Goal: Transaction & Acquisition: Book appointment/travel/reservation

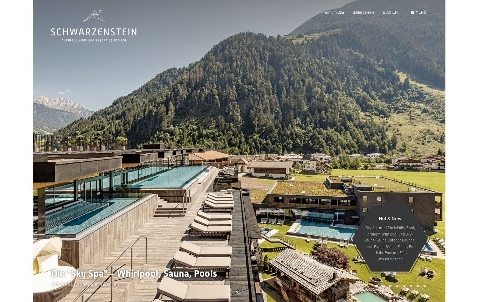
scroll to position [-44, 0]
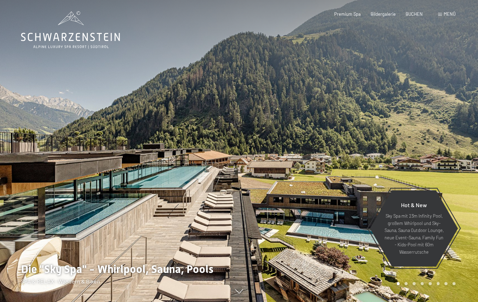
click at [452, 15] on span "Menü" at bounding box center [450, 14] width 12 height 6
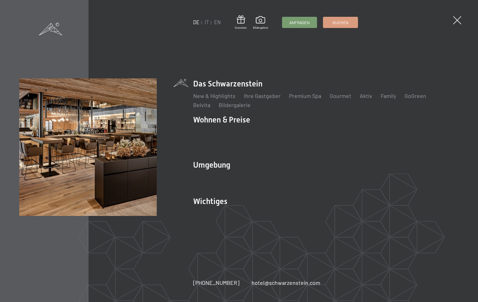
click at [344, 25] on link "Buchen" at bounding box center [340, 22] width 34 height 10
click at [341, 24] on span "Buchen" at bounding box center [340, 23] width 16 height 6
click at [343, 27] on link "Buchen" at bounding box center [340, 22] width 34 height 10
click at [343, 23] on span "Buchen" at bounding box center [340, 23] width 16 height 6
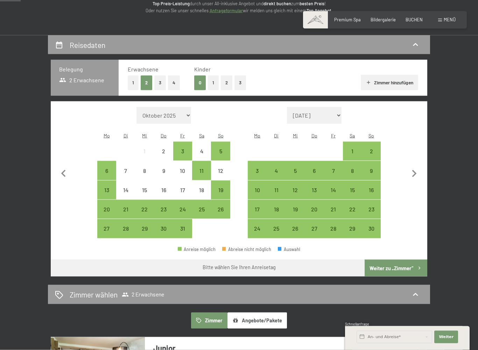
click at [415, 170] on icon "button" at bounding box center [414, 173] width 5 height 7
select select "[DATE]"
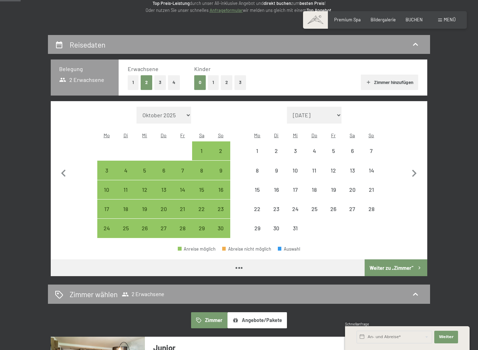
select select "[DATE]"
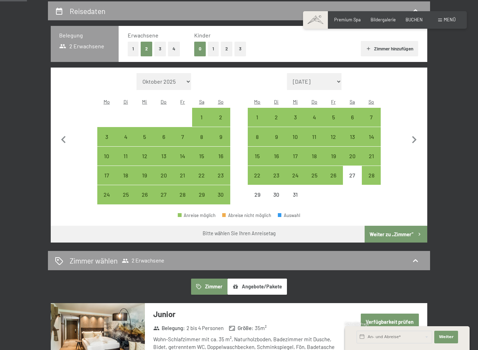
scroll to position [134, 0]
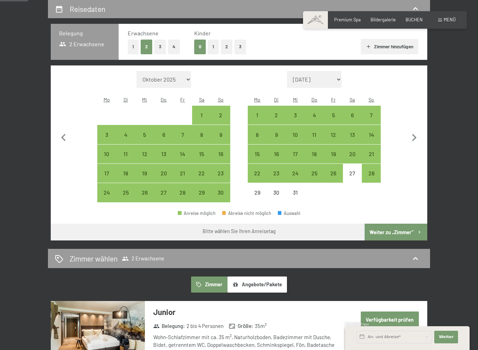
click at [277, 170] on div "23" at bounding box center [276, 178] width 17 height 17
select select "[DATE]"
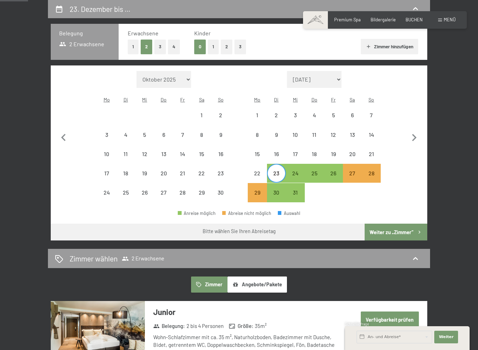
click at [415, 139] on icon "button" at bounding box center [414, 137] width 15 height 15
select select "[DATE]"
select select "2026-01-01"
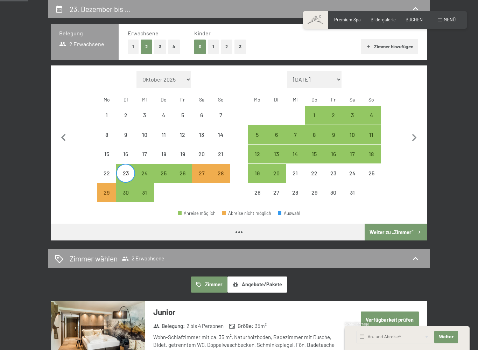
select select "[DATE]"
select select "2026-01-01"
click at [333, 112] on div "2" at bounding box center [332, 120] width 17 height 17
select select "[DATE]"
select select "2026-01-01"
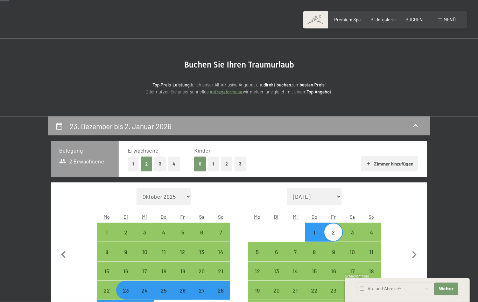
scroll to position [0, 0]
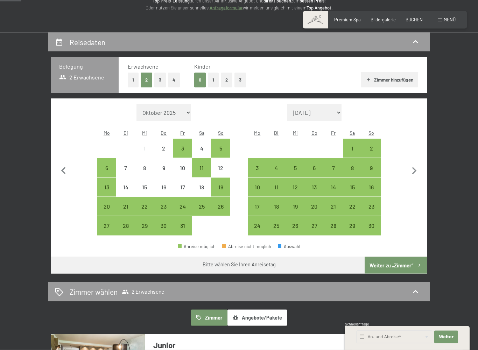
click at [416, 168] on icon "button" at bounding box center [414, 171] width 15 height 15
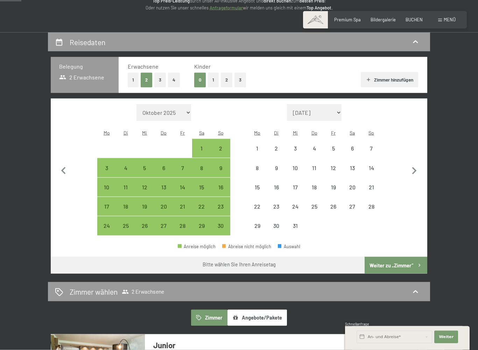
scroll to position [101, 0]
select select "2025-11-01"
select select "2025-12-01"
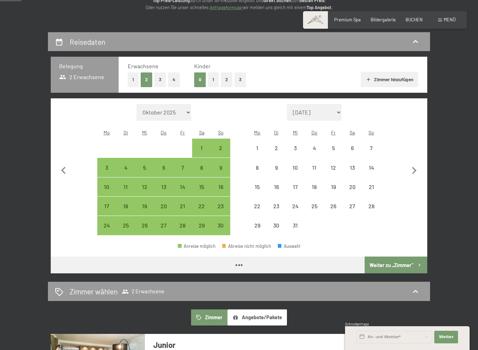
select select "2025-11-01"
select select "2025-12-01"
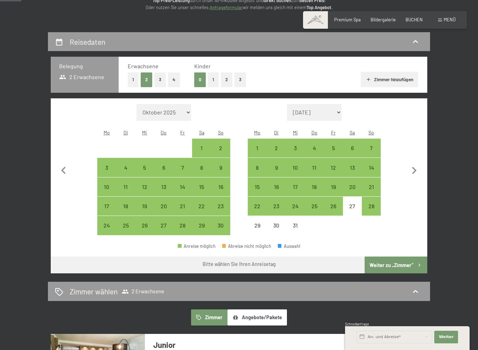
click at [259, 203] on div "22" at bounding box center [256, 211] width 17 height 17
select select "2025-11-01"
select select "2025-12-01"
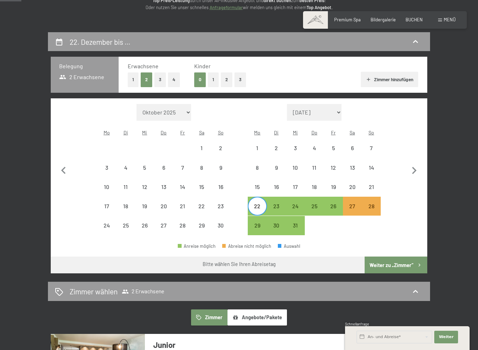
click at [337, 203] on div "26" at bounding box center [332, 211] width 17 height 17
select select "2025-11-01"
select select "2025-12-01"
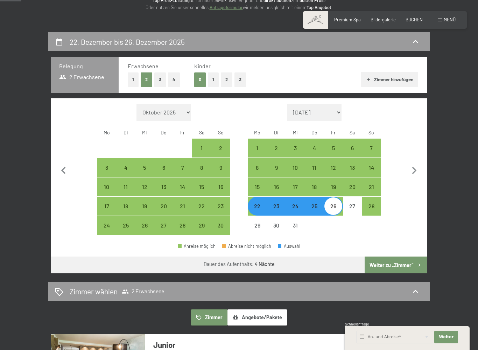
click at [391, 257] on button "Weiter zu „Zimmer“" at bounding box center [396, 264] width 63 height 17
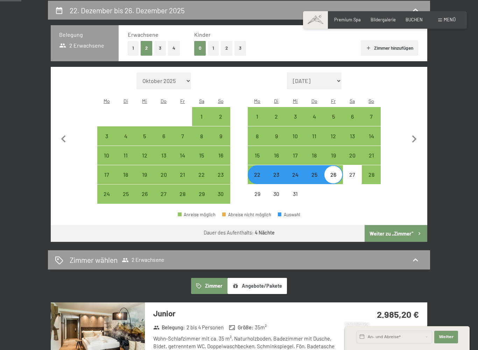
select select "2025-11-01"
select select "2025-12-01"
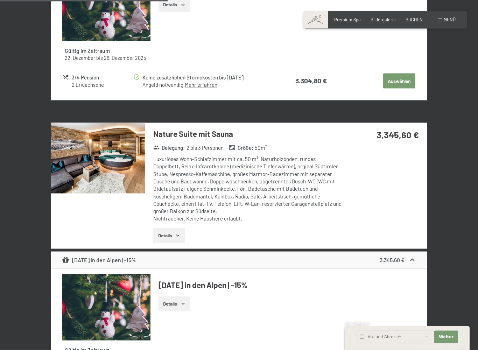
scroll to position [944, 0]
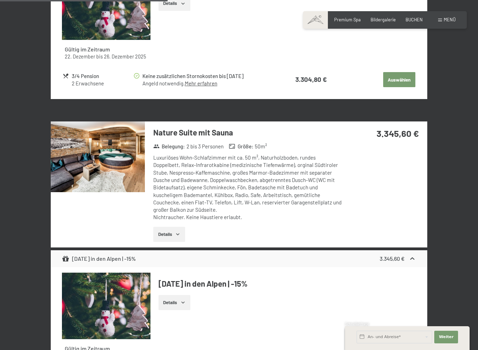
click at [109, 161] on img at bounding box center [98, 156] width 94 height 71
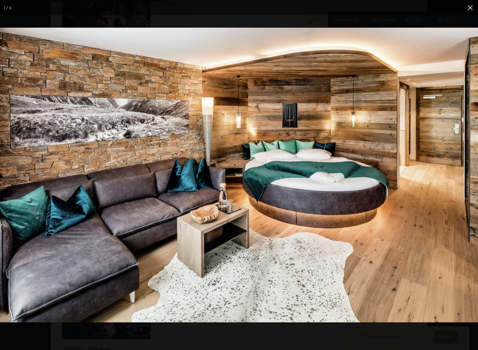
click at [419, 195] on img at bounding box center [239, 175] width 478 height 295
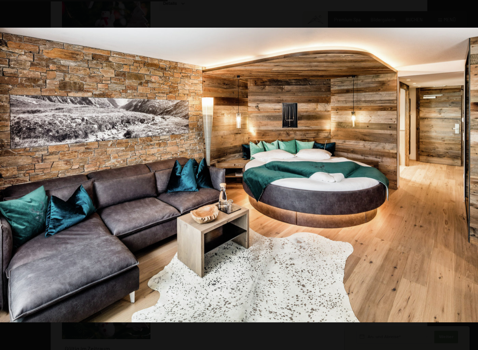
click at [339, 146] on img at bounding box center [239, 175] width 478 height 295
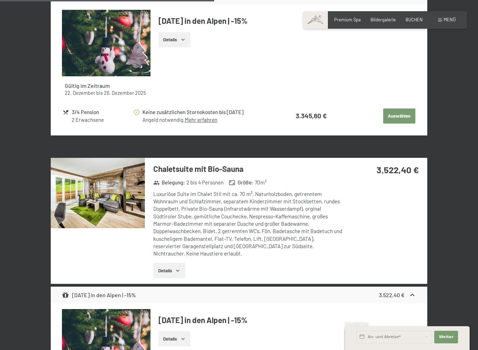
scroll to position [1208, 0]
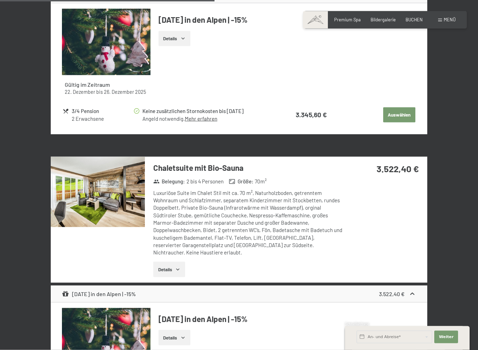
click at [112, 193] on img at bounding box center [98, 192] width 94 height 71
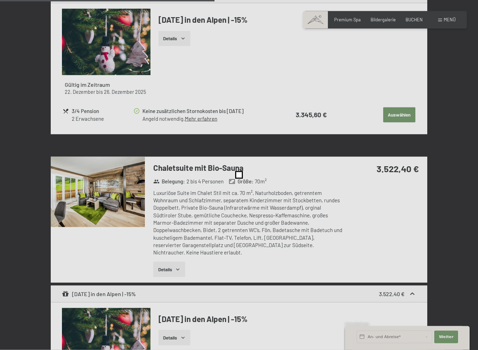
scroll to position [1208, 0]
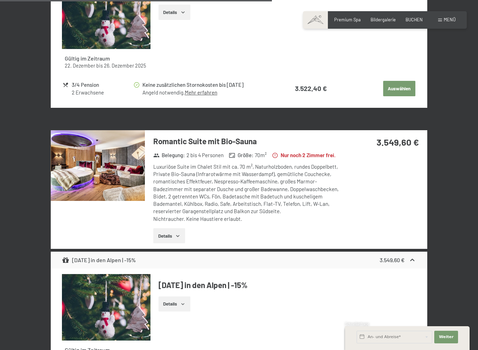
scroll to position [1534, 0]
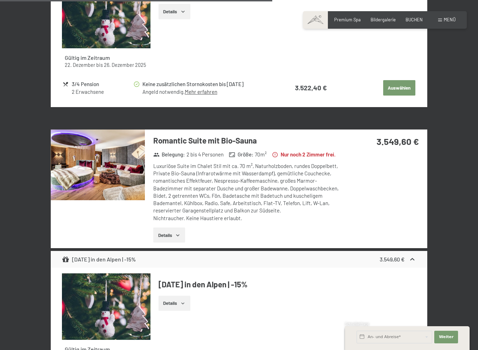
click at [115, 152] on img at bounding box center [98, 164] width 94 height 71
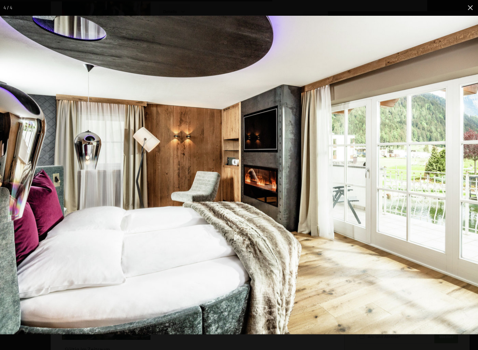
click at [331, 213] on img at bounding box center [239, 175] width 478 height 318
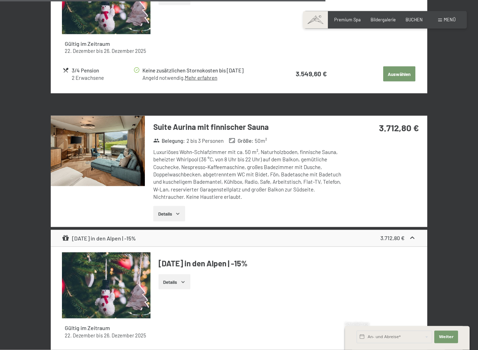
scroll to position [1840, 0]
click at [111, 147] on img at bounding box center [98, 150] width 94 height 71
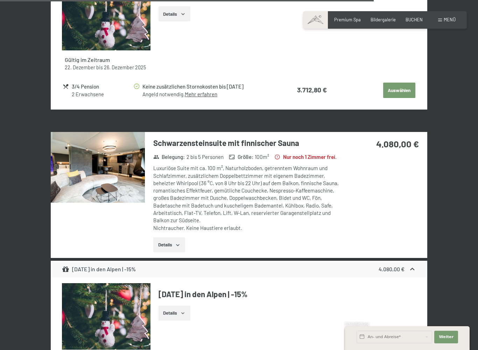
scroll to position [2107, 0]
click at [105, 167] on img at bounding box center [98, 167] width 94 height 71
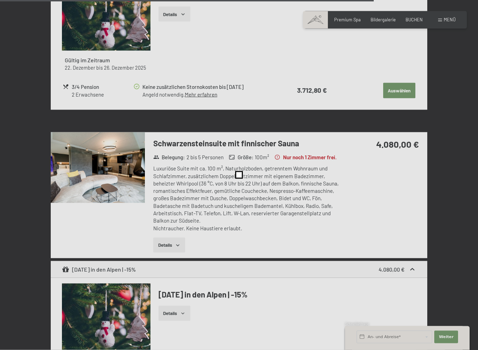
scroll to position [2108, 0]
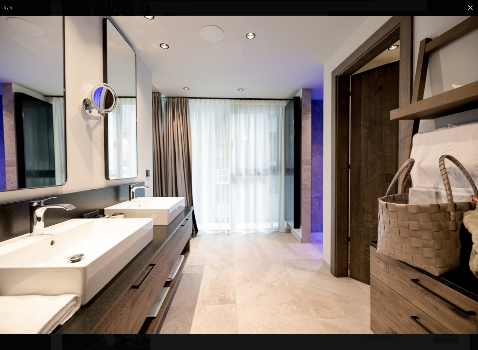
click at [306, 224] on img at bounding box center [239, 175] width 478 height 318
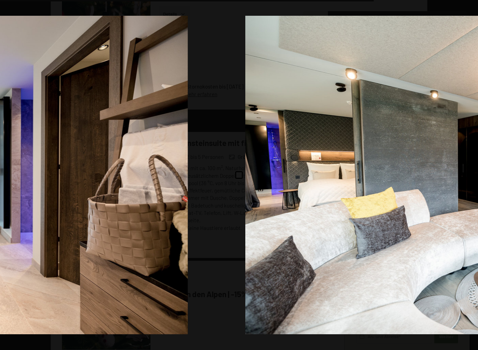
click at [306, 211] on img at bounding box center [484, 175] width 478 height 318
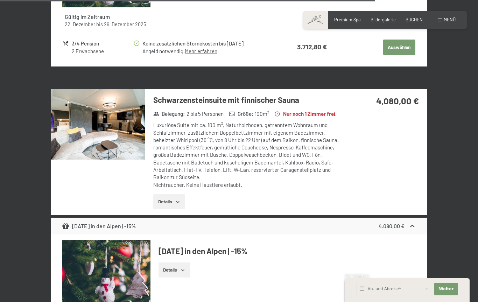
scroll to position [2150, 0]
click at [178, 204] on icon "button" at bounding box center [178, 202] width 6 height 6
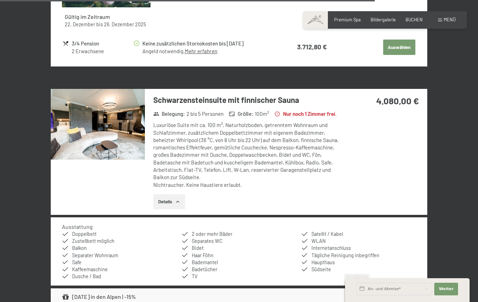
click at [119, 128] on img at bounding box center [98, 124] width 94 height 71
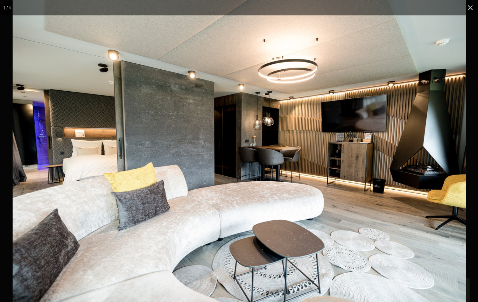
click at [341, 208] on img at bounding box center [239, 151] width 453 height 302
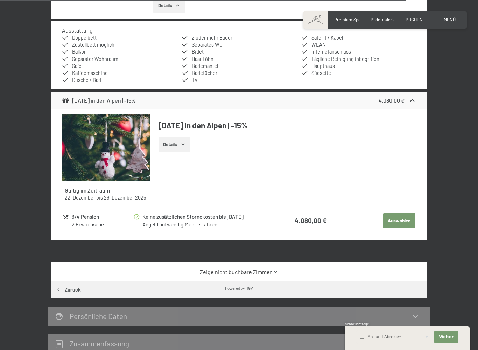
scroll to position [2348, 0]
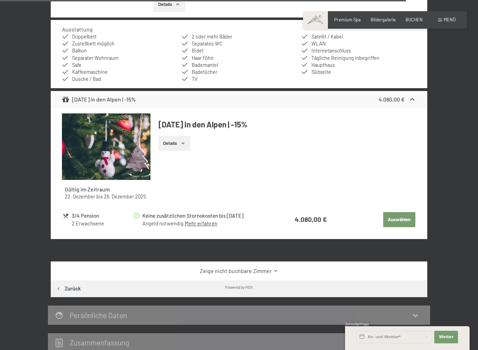
click at [401, 221] on button "Auswählen" at bounding box center [399, 219] width 32 height 15
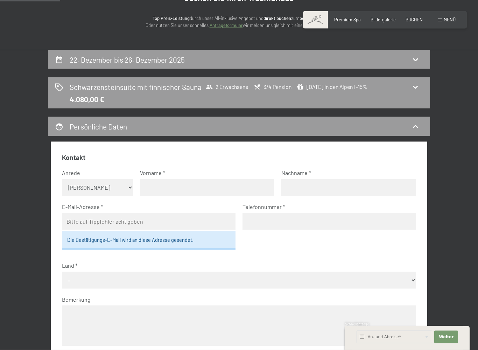
scroll to position [133, 0]
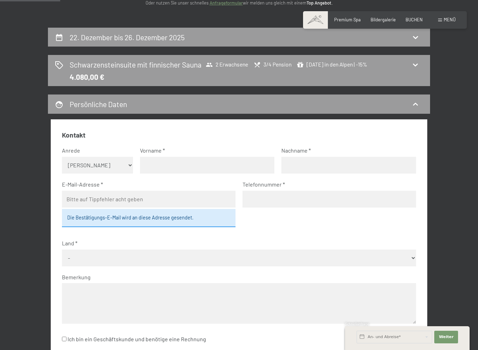
click at [416, 41] on icon at bounding box center [415, 37] width 8 height 8
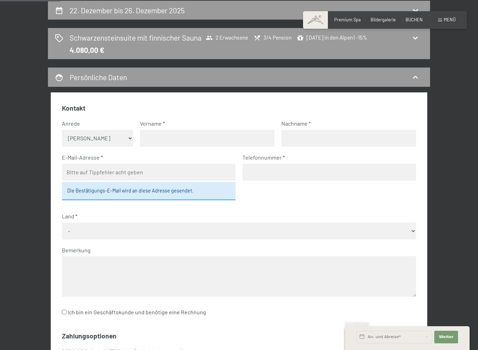
select select "2025-11-01"
select select "2025-12-01"
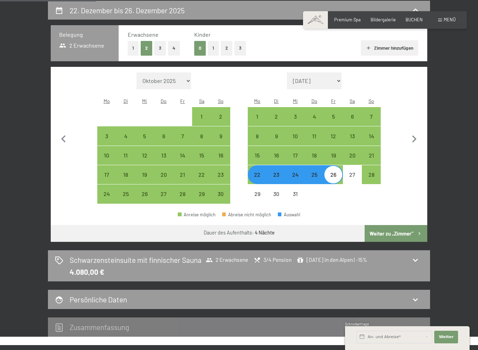
click at [374, 153] on div "21" at bounding box center [370, 161] width 17 height 17
select select "2025-11-01"
select select "2025-12-01"
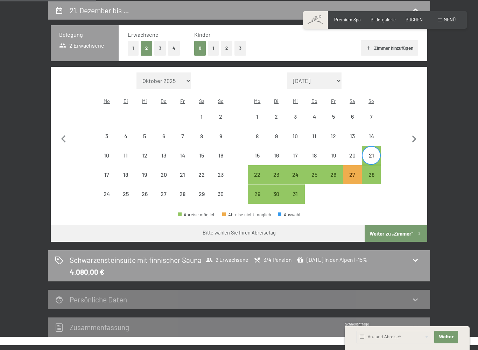
click at [337, 172] on div "26" at bounding box center [332, 180] width 17 height 17
select select "2025-11-01"
select select "2025-12-01"
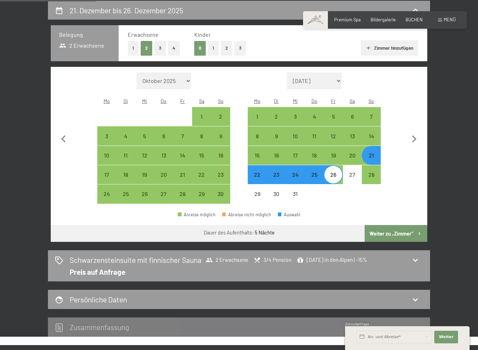
click at [418, 231] on icon "button" at bounding box center [419, 234] width 6 height 6
select select "2025-11-01"
select select "2025-12-01"
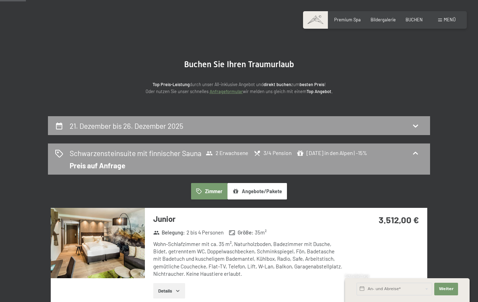
scroll to position [0, 0]
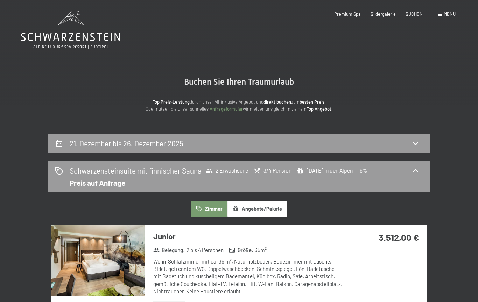
click at [413, 145] on icon at bounding box center [415, 143] width 8 height 8
select select "2025-11-01"
select select "2025-12-01"
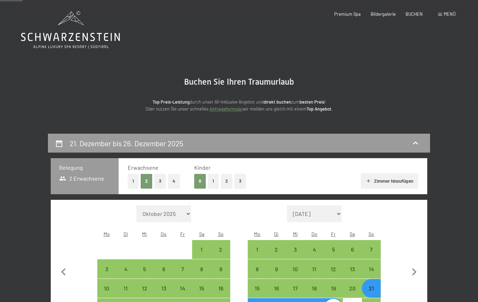
scroll to position [133, 0]
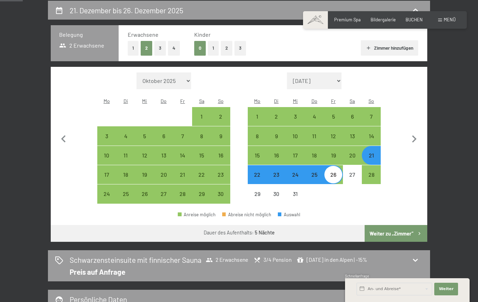
click at [352, 153] on div "20" at bounding box center [352, 161] width 17 height 17
select select "2025-11-01"
select select "2025-12-01"
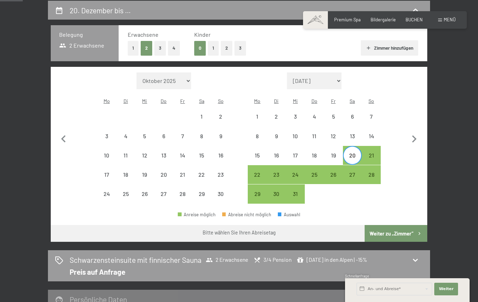
click at [338, 172] on div "26" at bounding box center [332, 180] width 17 height 17
select select "2025-11-01"
select select "2025-12-01"
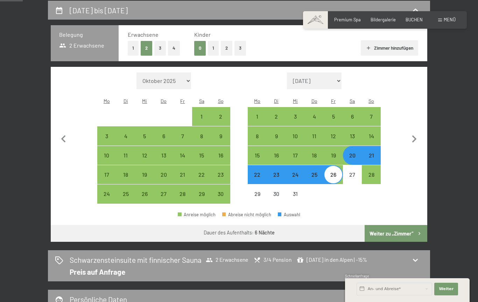
click at [397, 228] on button "Weiter zu „Zimmer“" at bounding box center [396, 233] width 63 height 17
select select "2025-11-01"
select select "2025-12-01"
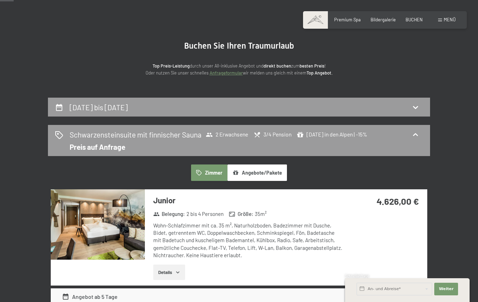
scroll to position [0, 0]
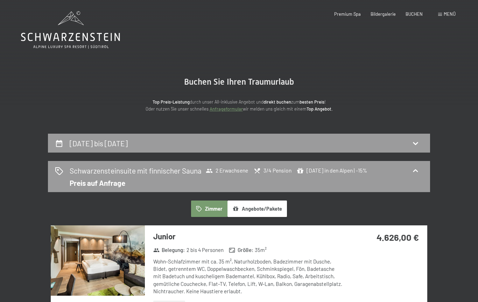
click at [414, 146] on icon at bounding box center [415, 143] width 8 height 8
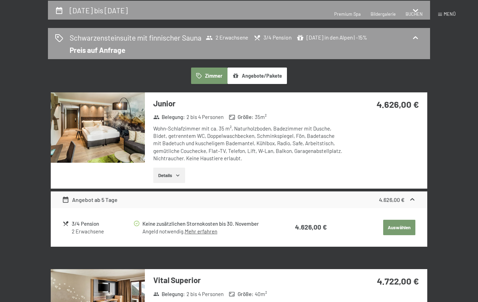
select select "2025-11-01"
select select "2025-12-01"
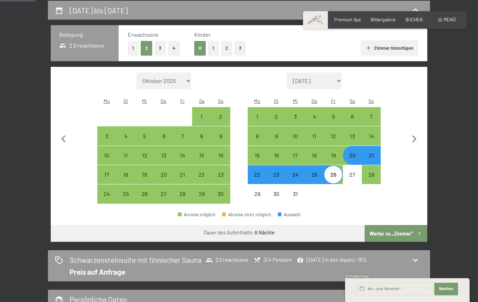
click at [259, 172] on div "22" at bounding box center [256, 180] width 17 height 17
select select "2025-11-01"
select select "2025-12-01"
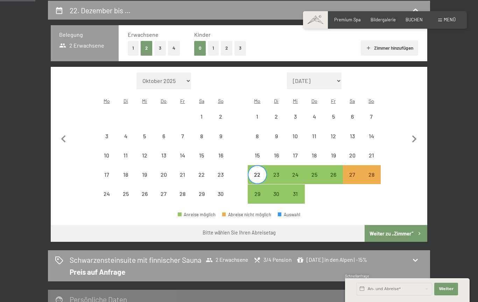
click at [374, 172] on div "28" at bounding box center [370, 180] width 17 height 17
select select "2025-11-01"
select select "2025-12-01"
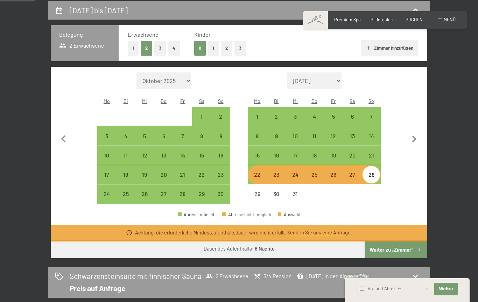
click at [259, 172] on div "22" at bounding box center [256, 180] width 17 height 17
select select "2025-11-01"
select select "2025-12-01"
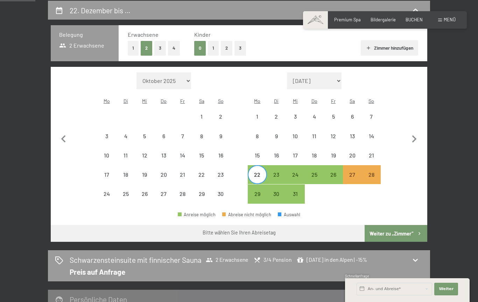
click at [278, 172] on div "23" at bounding box center [276, 180] width 17 height 17
select select "2025-11-01"
select select "2025-12-01"
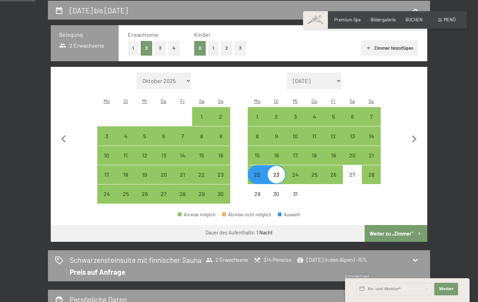
click at [259, 172] on div "22" at bounding box center [256, 180] width 17 height 17
select select "2025-11-01"
select select "2025-12-01"
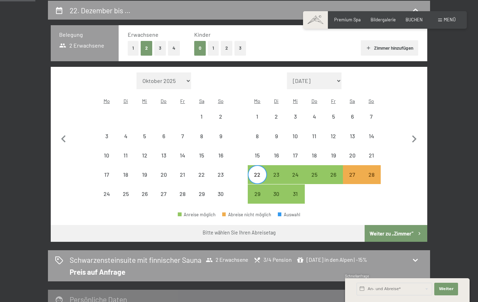
click at [476, 171] on div "22. Dezember bis … Belegung 2 Erwachsene Erwachsene 1 2 3 4 Kinder 0 1 2 3 Zimm…" at bounding box center [239, 169] width 478 height 336
click at [351, 153] on div "20" at bounding box center [352, 161] width 17 height 17
select select "2025-11-01"
select select "2025-12-01"
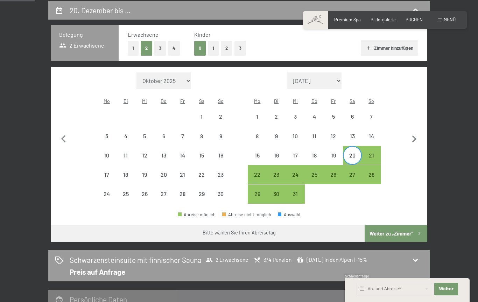
click at [334, 172] on div "26" at bounding box center [332, 180] width 17 height 17
select select "2025-11-01"
select select "2025-12-01"
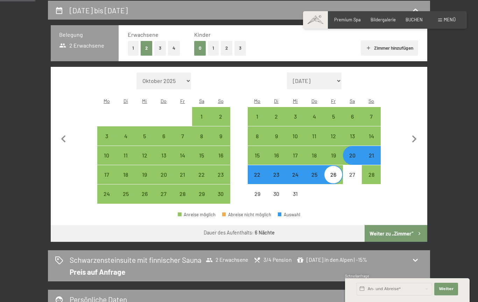
click at [395, 227] on button "Weiter zu „Zimmer“" at bounding box center [396, 233] width 63 height 17
select select "2025-11-01"
select select "2025-12-01"
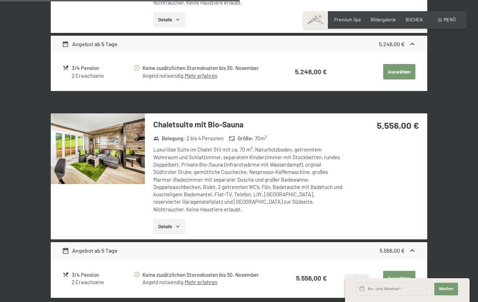
scroll to position [884, 0]
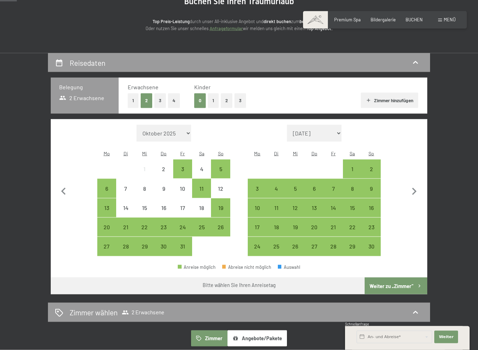
click at [413, 186] on icon "button" at bounding box center [414, 191] width 15 height 15
select select "[DATE]"
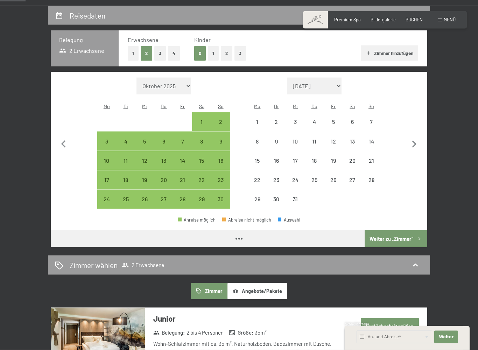
scroll to position [132, 0]
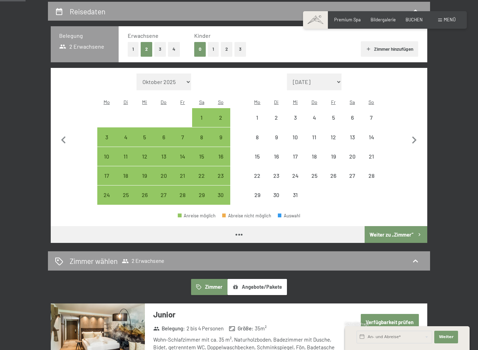
select select "[DATE]"
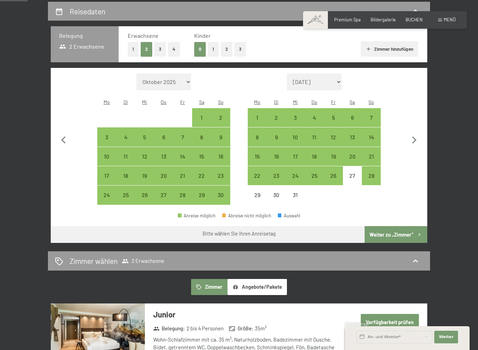
click at [260, 173] on div "22" at bounding box center [256, 181] width 17 height 17
select select "[DATE]"
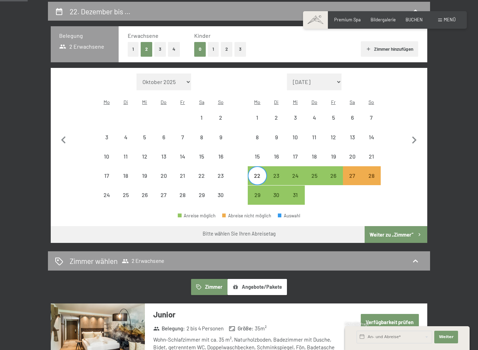
click at [337, 173] on div "26" at bounding box center [332, 181] width 17 height 17
select select "[DATE]"
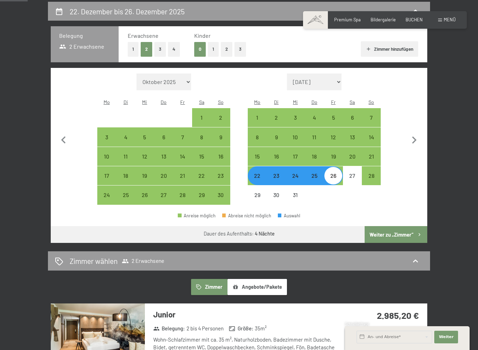
click at [398, 228] on button "Weiter zu „Zimmer“" at bounding box center [396, 234] width 63 height 17
select select "[DATE]"
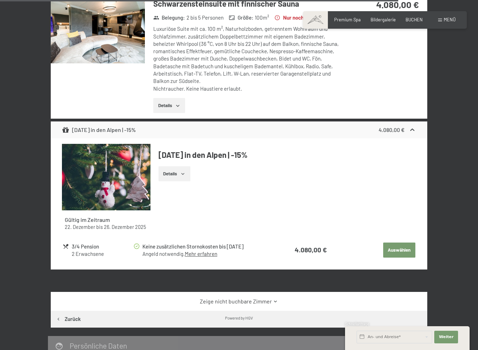
scroll to position [2268, 0]
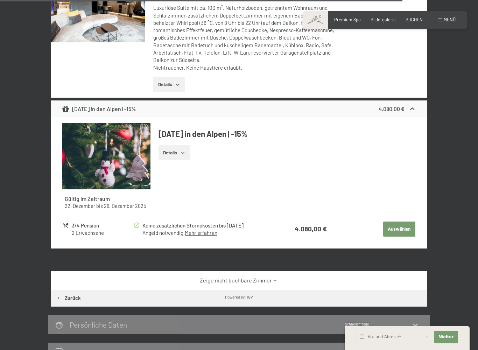
click at [188, 155] on button "Details" at bounding box center [174, 152] width 32 height 15
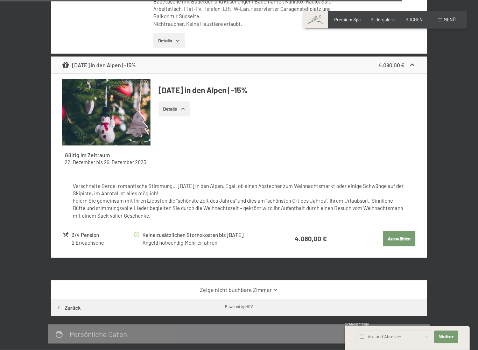
scroll to position [2312, 0]
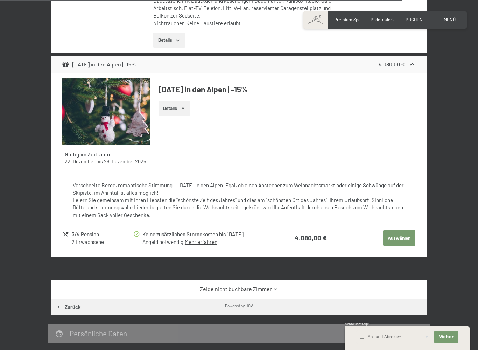
click at [400, 241] on button "Auswählen" at bounding box center [399, 237] width 32 height 15
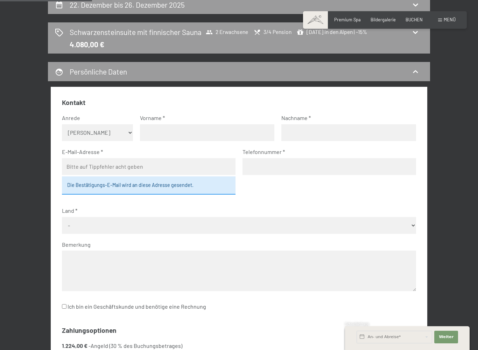
scroll to position [165, 0]
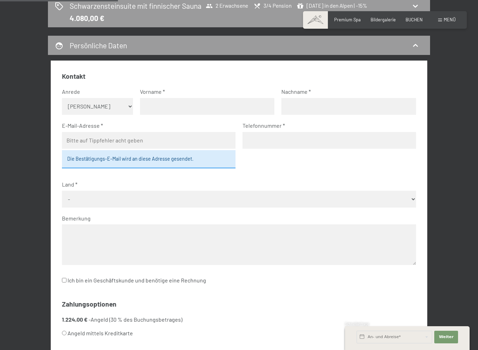
click at [124, 106] on select "Keine Angabe Frau [PERSON_NAME]" at bounding box center [97, 106] width 71 height 17
select select "m"
click at [169, 107] on input "text" at bounding box center [207, 106] width 134 height 17
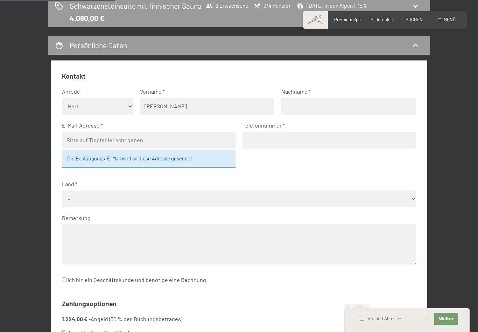
type input "Konstantin"
click at [318, 107] on input "text" at bounding box center [348, 106] width 134 height 17
type input "Loburg"
click at [128, 141] on input "email" at bounding box center [149, 140] width 174 height 17
type input "ksk.loburg@t-online.de"
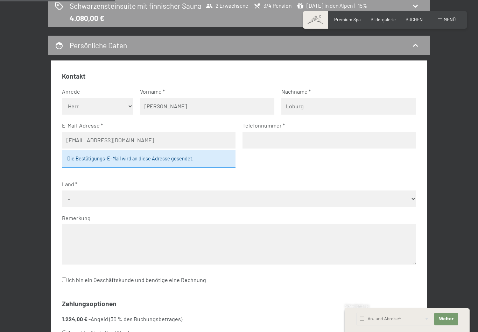
type input "01723804397"
select select "DEU"
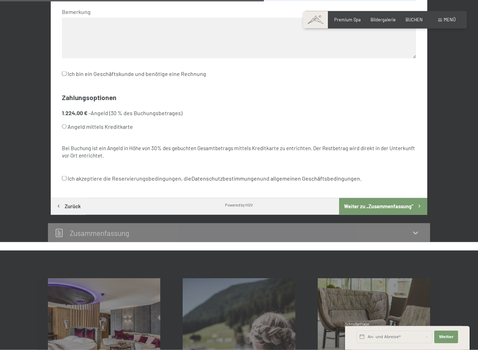
scroll to position [372, 0]
click at [66, 124] on input "Angeld mittels Kreditkarte" at bounding box center [64, 126] width 5 height 5
radio input "true"
click at [66, 176] on input "Ich akzeptiere die Reservierungsbedingungen, die Datenschutzbestimmungen und al…" at bounding box center [64, 178] width 5 height 5
checkbox input "true"
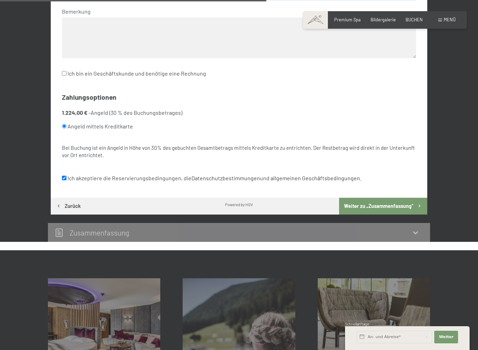
click at [394, 198] on button "Weiter zu „Zusammen­fassung“" at bounding box center [383, 206] width 88 height 17
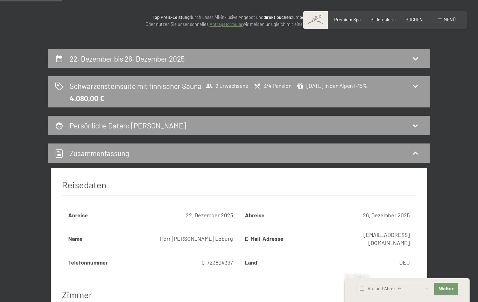
scroll to position [0, 0]
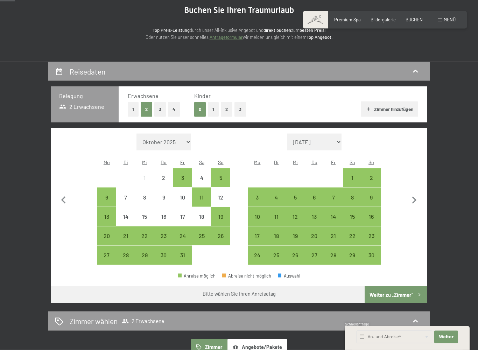
scroll to position [73, 0]
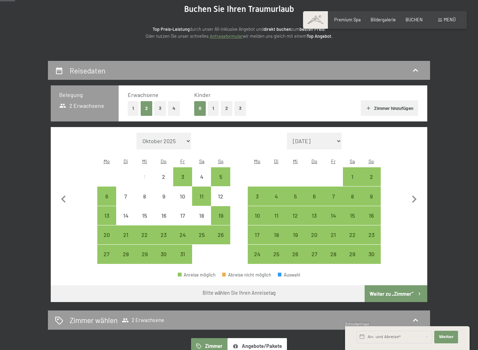
click at [418, 196] on icon "button" at bounding box center [414, 199] width 15 height 15
select select "[DATE]"
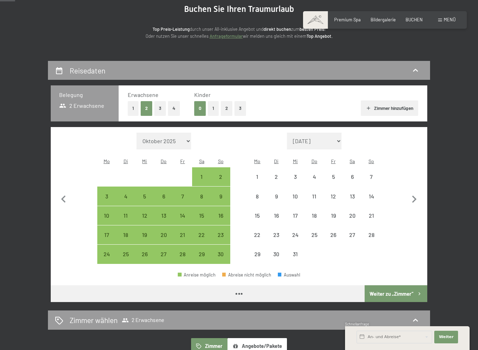
select select "[DATE]"
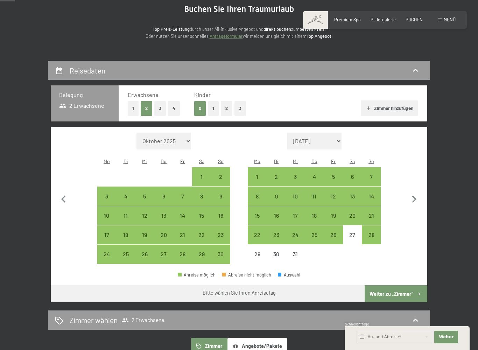
click at [257, 232] on div "22" at bounding box center [256, 240] width 17 height 17
select select "[DATE]"
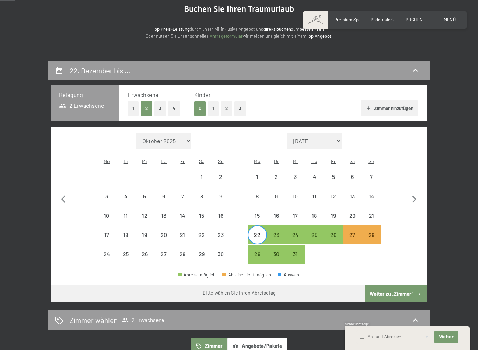
click at [336, 232] on div "26" at bounding box center [332, 240] width 17 height 17
select select "[DATE]"
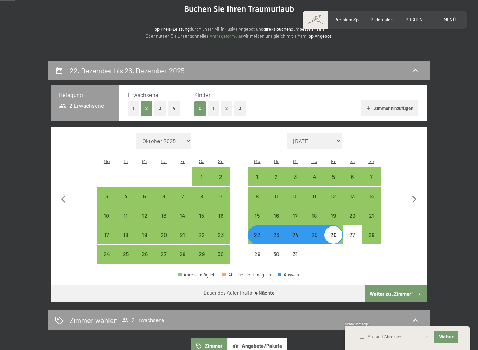
click at [400, 287] on button "Weiter zu „Zimmer“" at bounding box center [396, 293] width 63 height 17
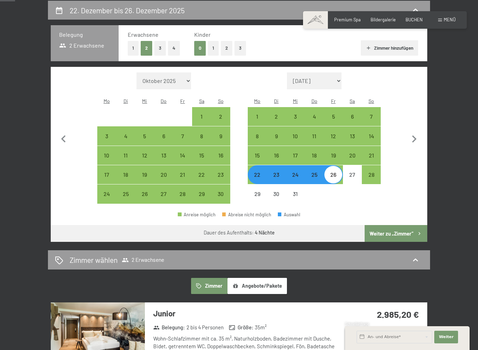
select select "[DATE]"
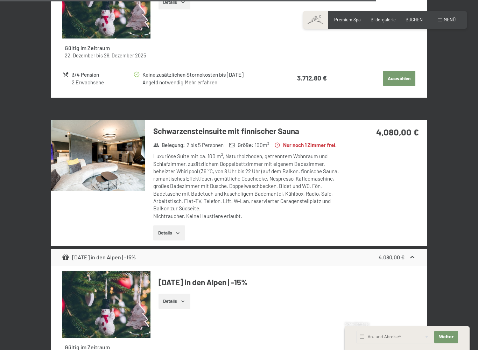
scroll to position [2120, 0]
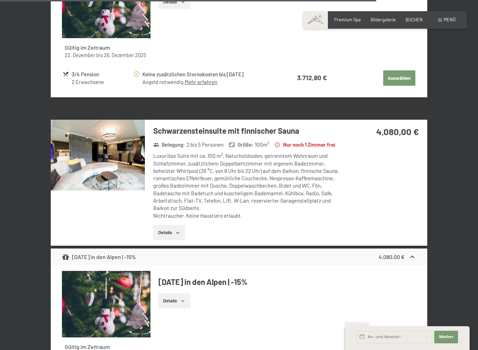
click at [119, 163] on img at bounding box center [98, 155] width 94 height 71
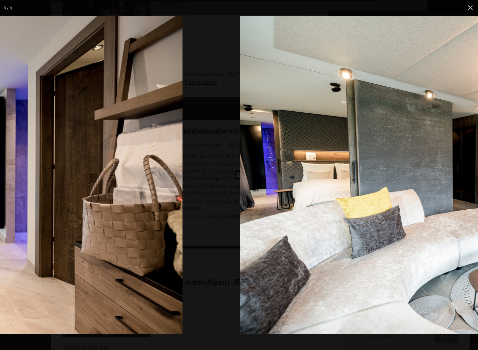
click at [355, 199] on img at bounding box center [479, 175] width 478 height 318
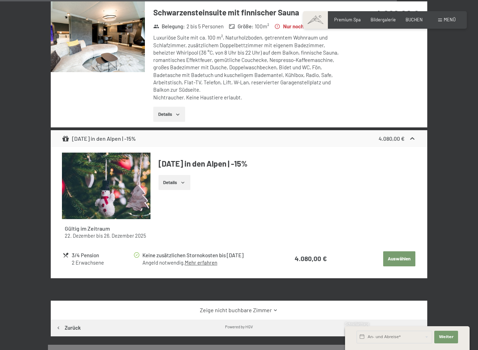
scroll to position [2238, 0]
click at [400, 263] on button "Auswählen" at bounding box center [399, 259] width 32 height 15
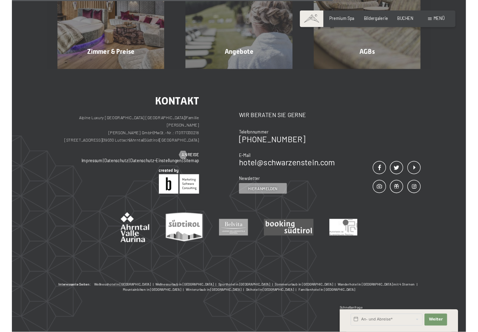
scroll to position [133, 0]
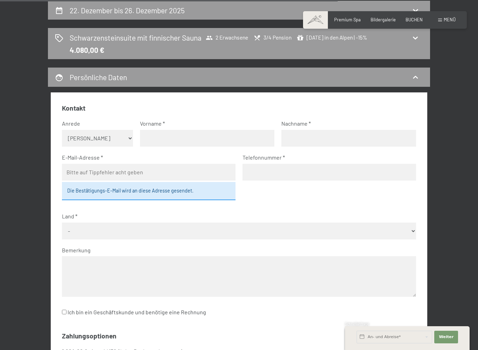
click at [129, 136] on select "Keine Angabe Frau Herr" at bounding box center [97, 138] width 71 height 17
select select "m"
click at [171, 135] on input "text" at bounding box center [207, 138] width 134 height 17
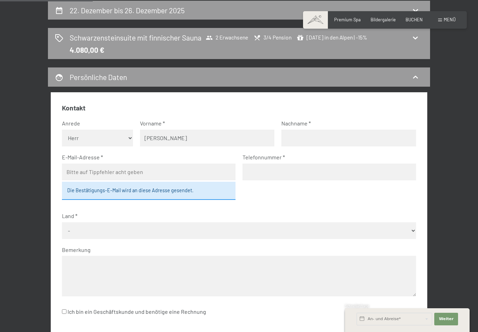
type input "Konstantin"
click at [329, 138] on input "text" at bounding box center [348, 138] width 134 height 17
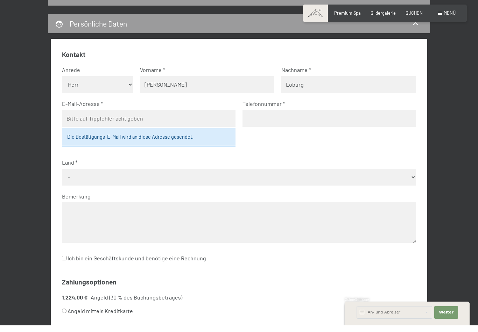
scroll to position [180, 0]
type input "Loburg"
click at [115, 117] on input "email" at bounding box center [149, 125] width 174 height 17
type input "ksk.loburg@t-online.de"
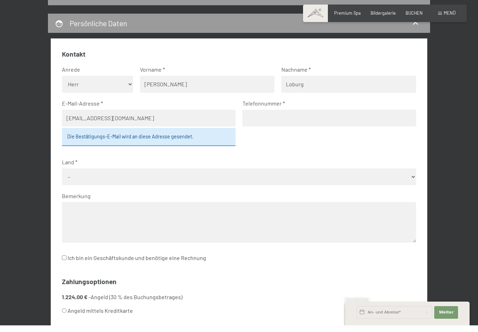
type input "01723804397"
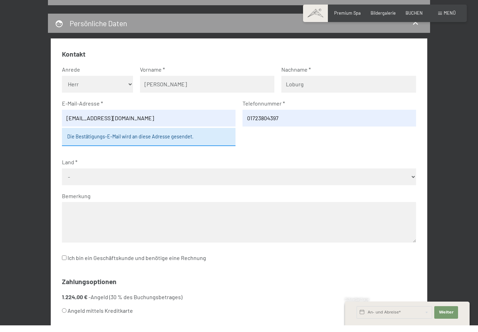
select select "DEU"
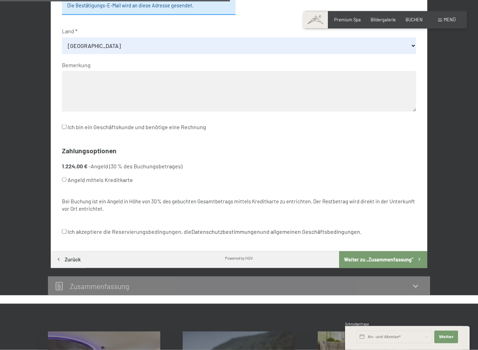
scroll to position [328, 0]
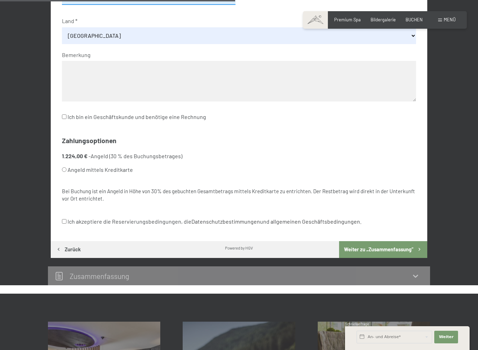
click at [66, 167] on input "Angeld mittels Kreditkarte" at bounding box center [64, 169] width 5 height 5
radio input "true"
click at [391, 241] on button "Weiter zu „Zusammen­fassung“" at bounding box center [383, 249] width 88 height 17
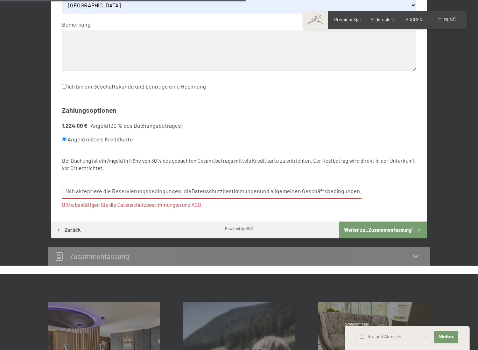
scroll to position [365, 0]
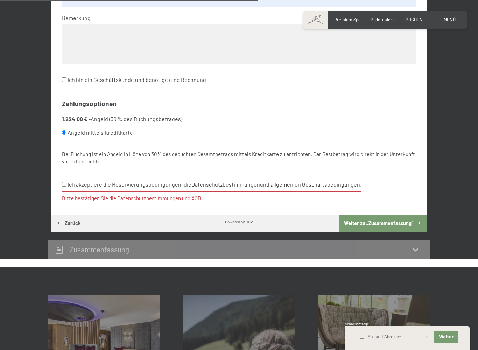
click at [399, 215] on button "Weiter zu „Zusammen­fassung“" at bounding box center [383, 223] width 88 height 17
click at [65, 182] on input "Ich akzeptiere die Reservierungsbedingungen, die Datenschutzbestimmungen und al…" at bounding box center [64, 184] width 5 height 5
checkbox input "true"
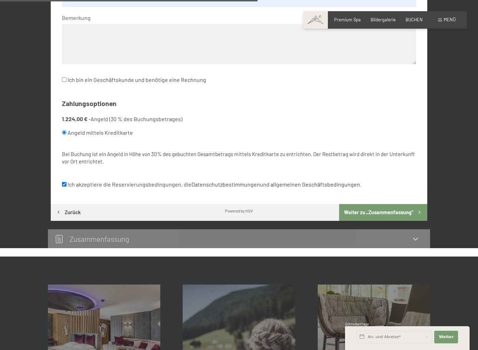
click at [391, 204] on button "Weiter zu „Zusammen­fassung“" at bounding box center [383, 212] width 88 height 17
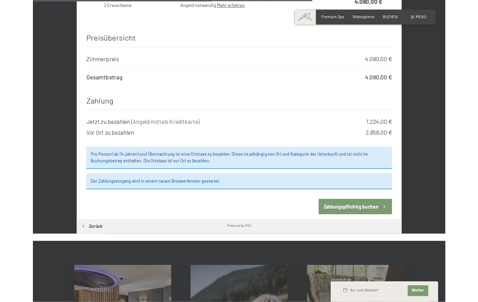
scroll to position [664, 0]
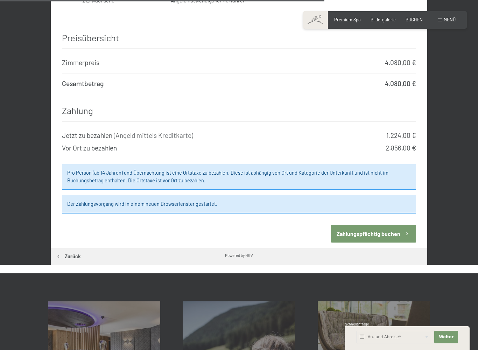
click at [383, 225] on button "Zahlungspflichtig buchen" at bounding box center [373, 234] width 85 height 18
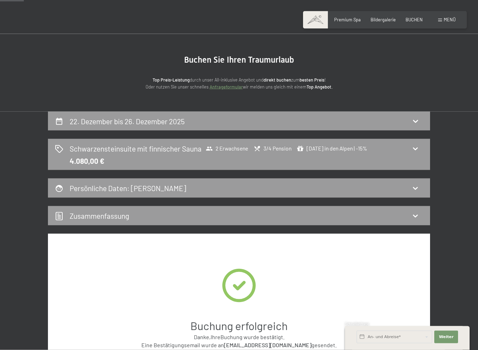
scroll to position [26, 0]
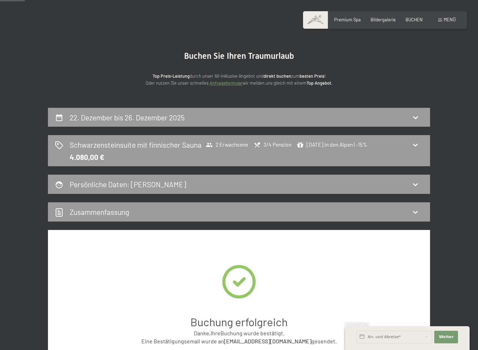
click at [414, 216] on icon at bounding box center [415, 212] width 8 height 8
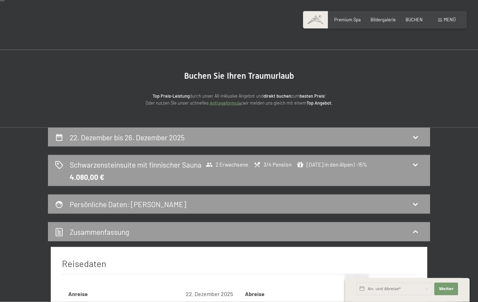
scroll to position [0, 0]
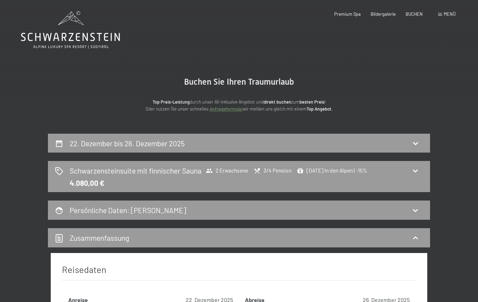
click at [384, 13] on span "Bildergalerie" at bounding box center [382, 14] width 25 height 6
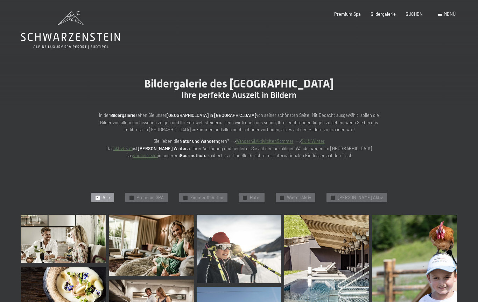
click at [74, 36] on icon at bounding box center [70, 29] width 99 height 37
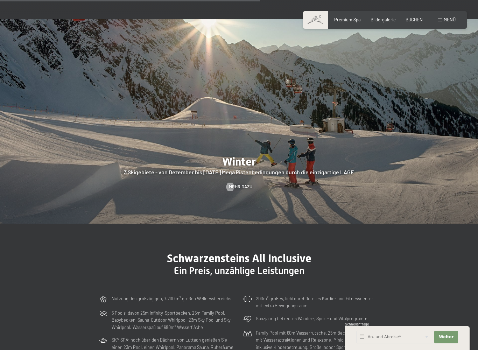
scroll to position [1450, 0]
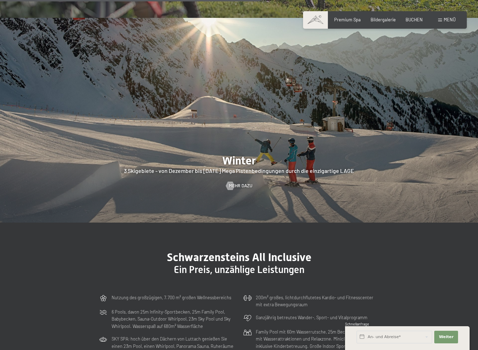
click at [245, 183] on span "Mehr dazu" at bounding box center [240, 186] width 23 height 6
